Goal: Task Accomplishment & Management: Manage account settings

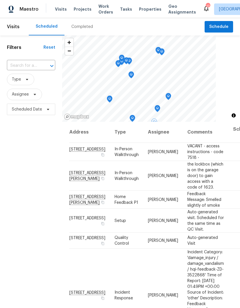
click at [0, 0] on icon at bounding box center [0, 0] width 0 height 0
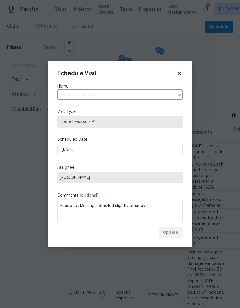
type input "[STREET_ADDRESS][PERSON_NAME]"
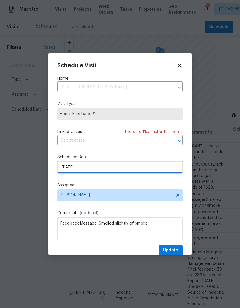
click at [107, 169] on input "[DATE]" at bounding box center [119, 167] width 125 height 12
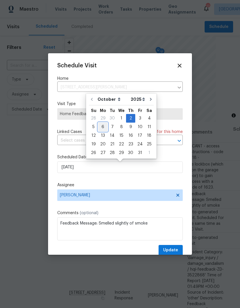
click at [106, 125] on div "6" at bounding box center [102, 127] width 9 height 8
type input "[DATE]"
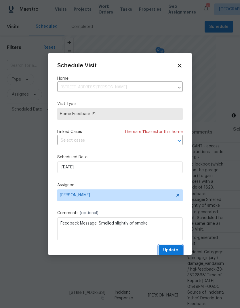
click at [175, 252] on span "Update" at bounding box center [170, 250] width 15 height 7
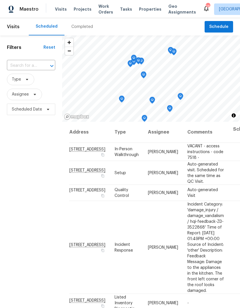
click at [145, 12] on span "Properties" at bounding box center [150, 9] width 22 height 6
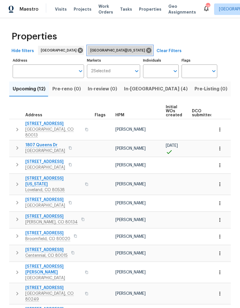
click at [146, 50] on icon at bounding box center [149, 50] width 6 height 6
